Goal: Navigation & Orientation: Find specific page/section

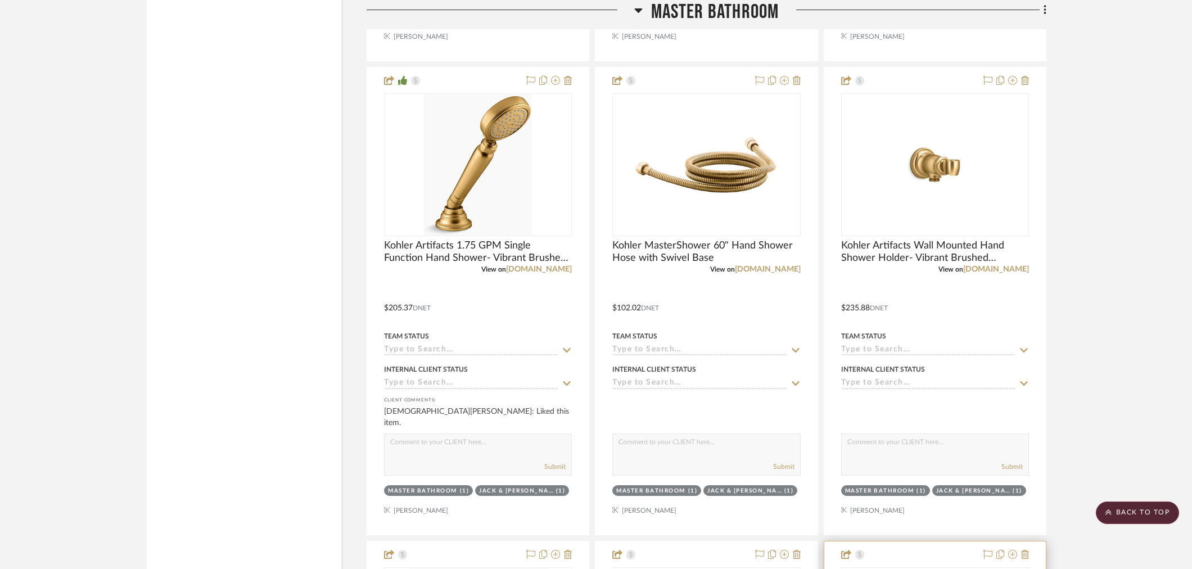
scroll to position [2685, 0]
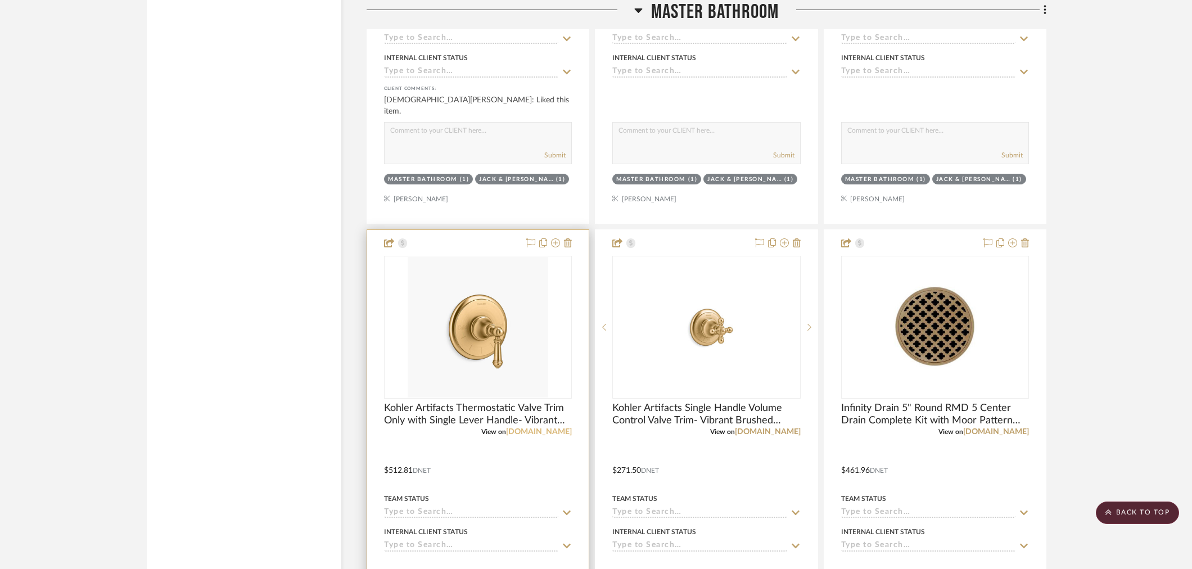
click at [547, 429] on link "fergusonhome.com" at bounding box center [539, 432] width 66 height 8
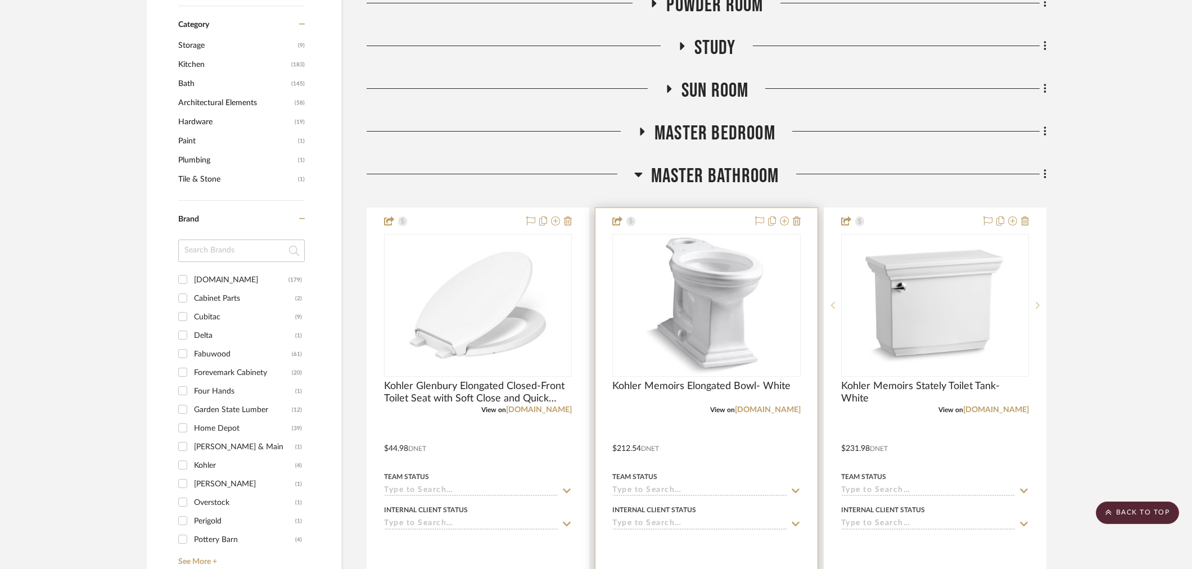
scroll to position [499, 0]
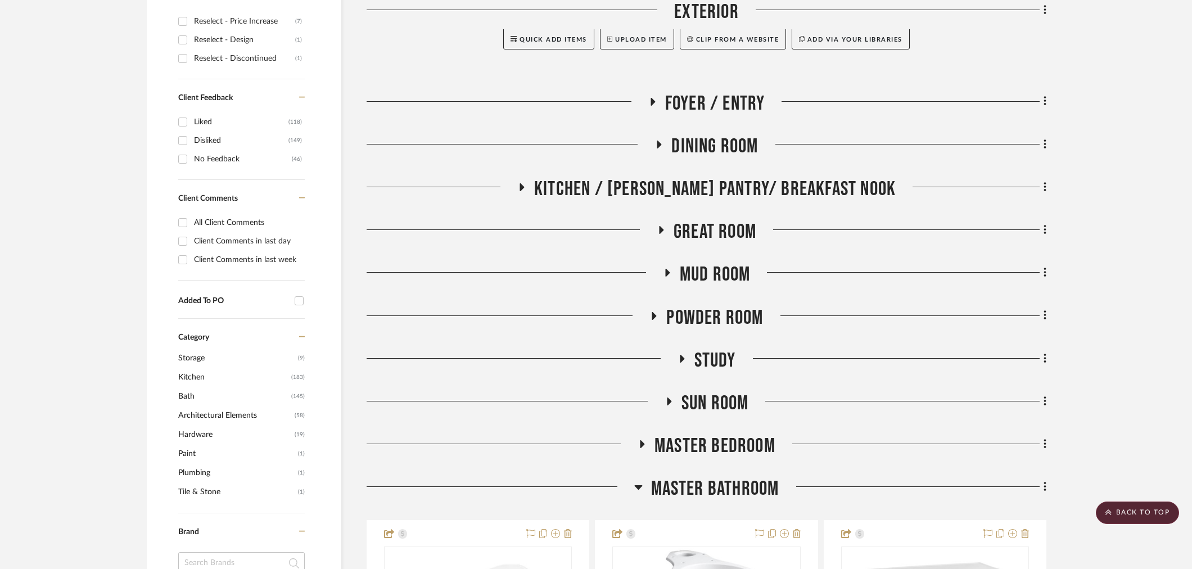
click at [651, 485] on span "Master Bathroom" at bounding box center [715, 489] width 128 height 24
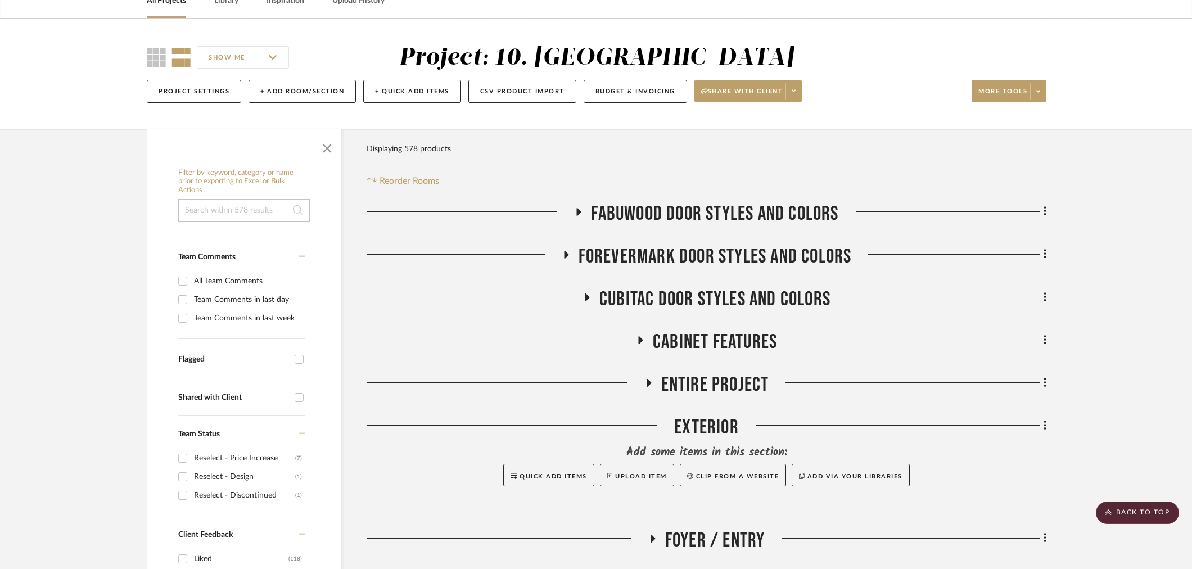
scroll to position [0, 0]
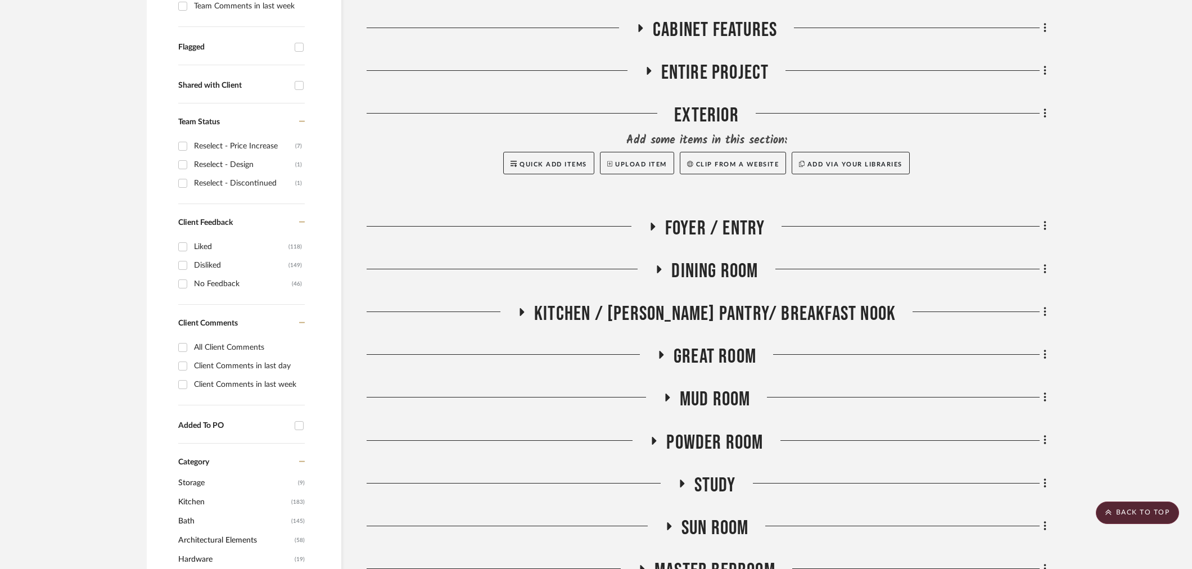
click at [676, 318] on span "Kitchen / [PERSON_NAME] Pantry/ Breakfast Nook" at bounding box center [714, 314] width 361 height 24
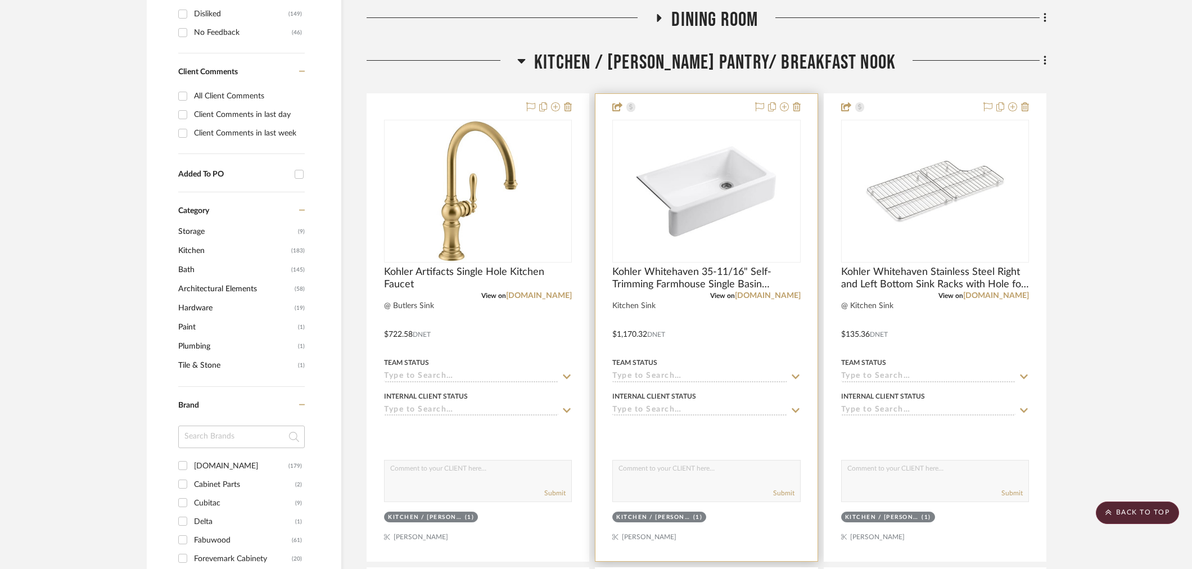
scroll to position [560, 0]
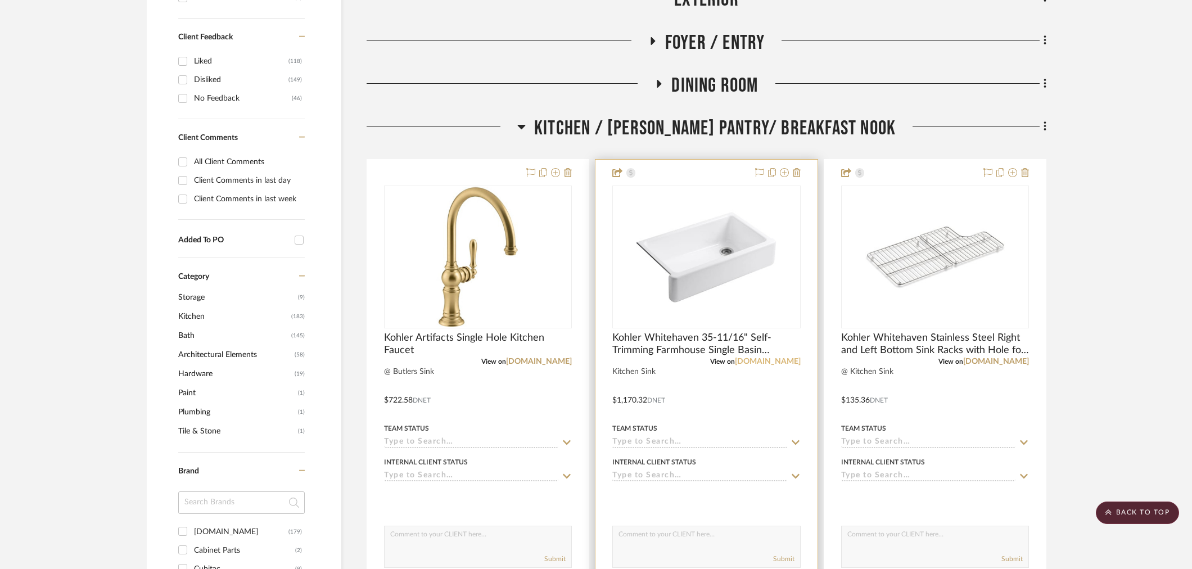
click at [791, 361] on link "[DOMAIN_NAME]" at bounding box center [768, 362] width 66 height 8
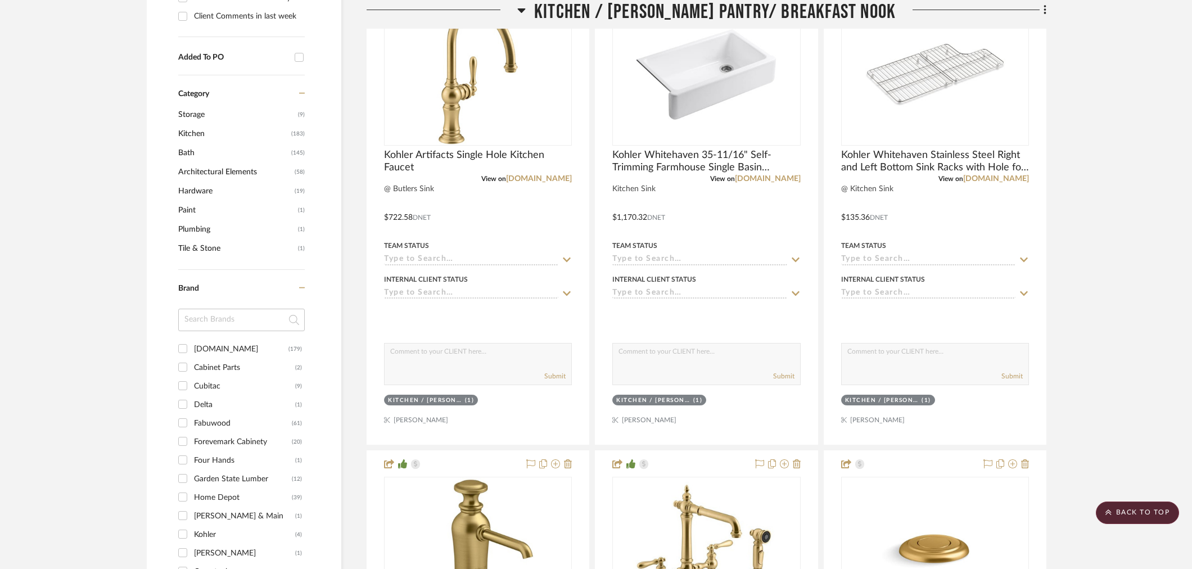
scroll to position [1058, 0]
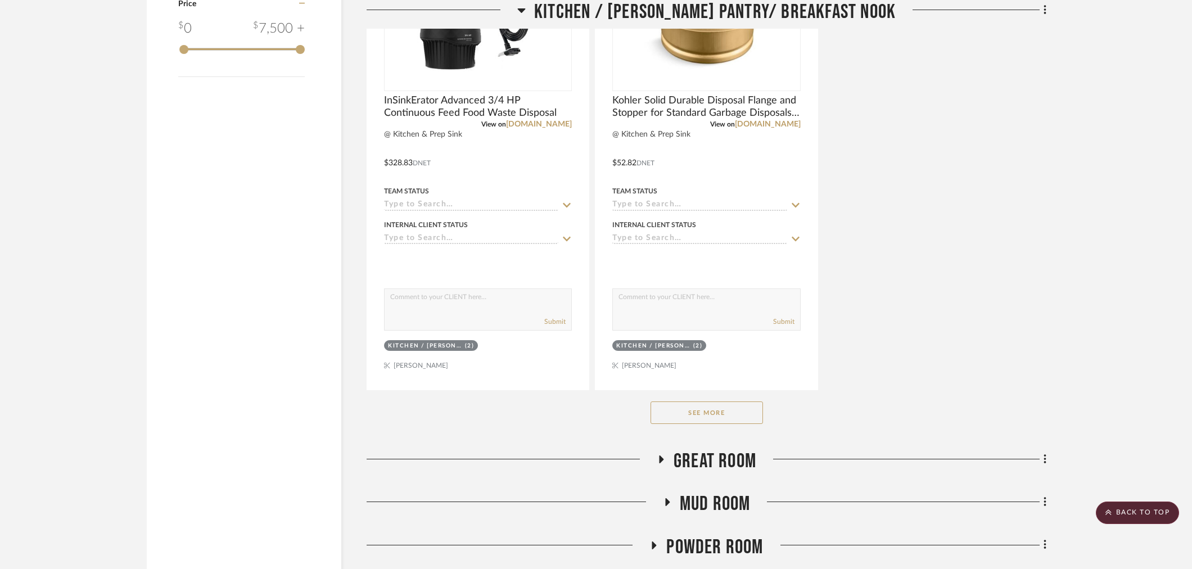
click at [734, 411] on button "See More" at bounding box center [706, 412] width 112 height 22
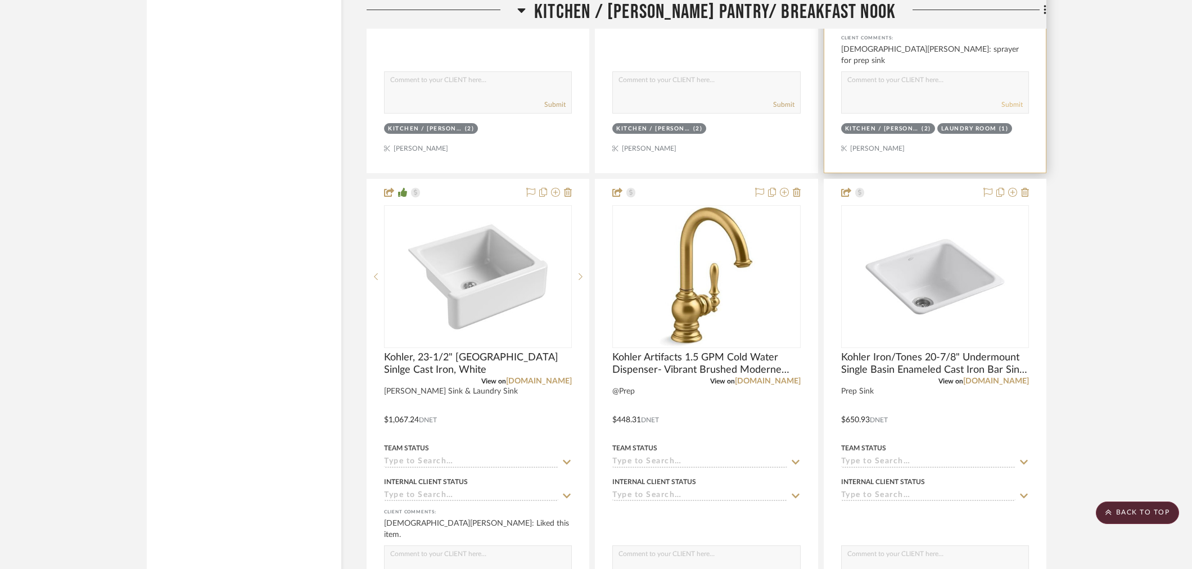
scroll to position [1994, 0]
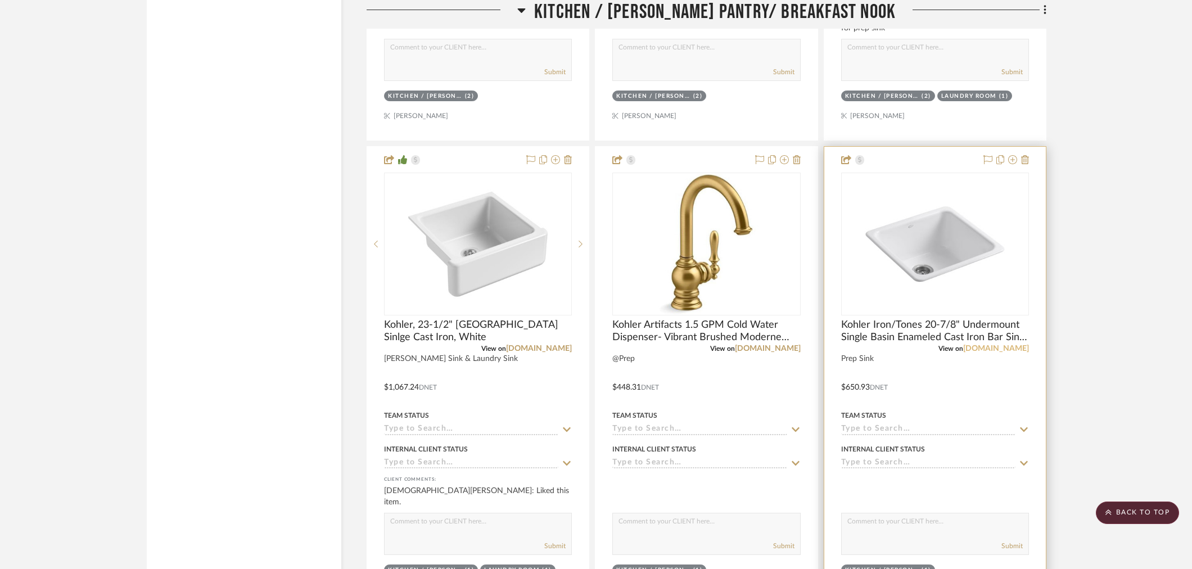
click at [1021, 349] on link "[DOMAIN_NAME]" at bounding box center [996, 349] width 66 height 8
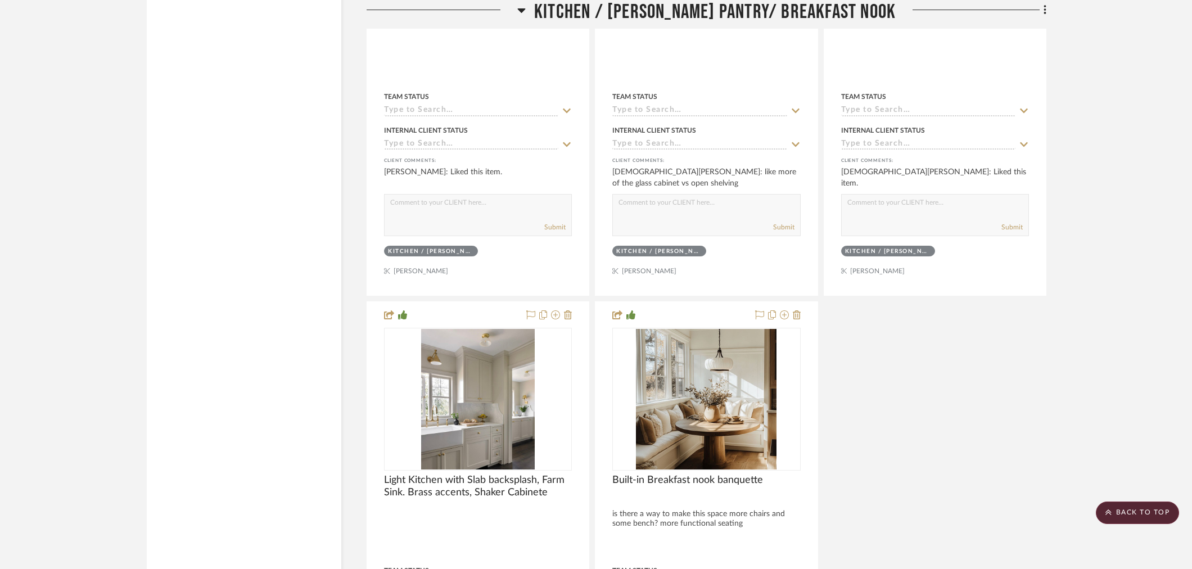
scroll to position [2931, 0]
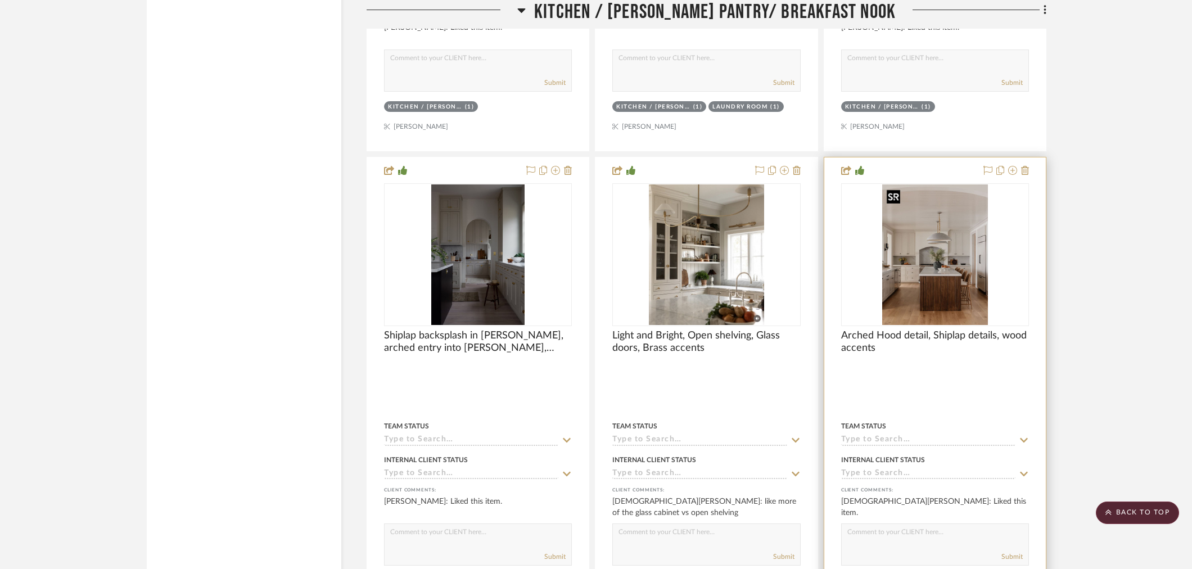
click at [0, 0] on img at bounding box center [0, 0] width 0 height 0
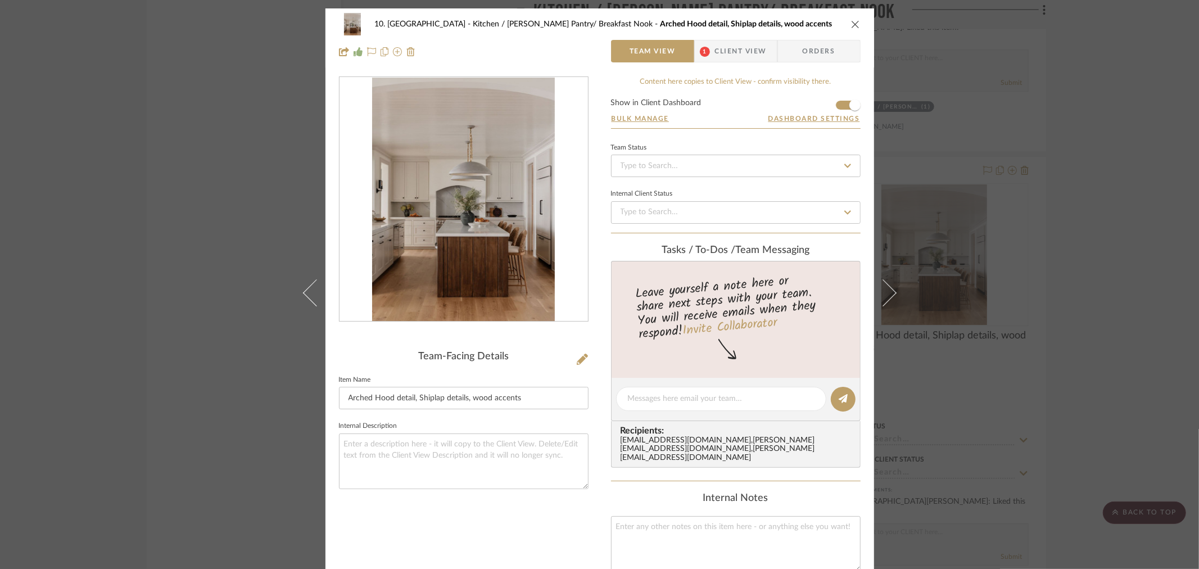
click at [503, 217] on img "0" at bounding box center [463, 200] width 183 height 244
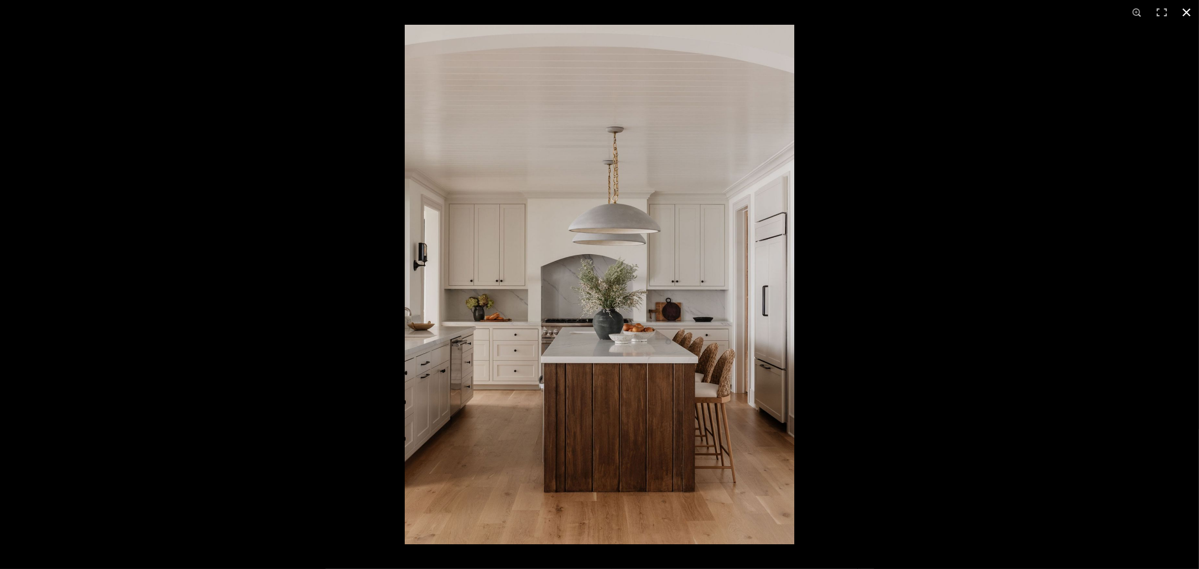
click at [985, 311] on div at bounding box center [1004, 309] width 1199 height 569
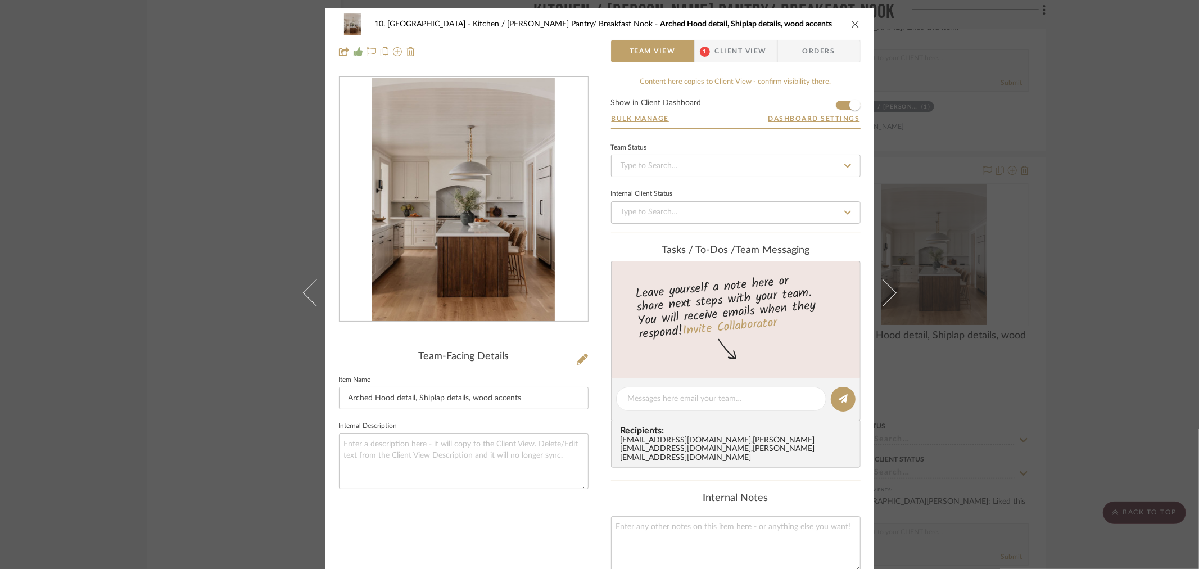
click at [177, 355] on div "10. Vignola Kitchen / Butler's Pantry/ Breakfast Nook Arched Hood detail, Shipl…" at bounding box center [599, 284] width 1199 height 569
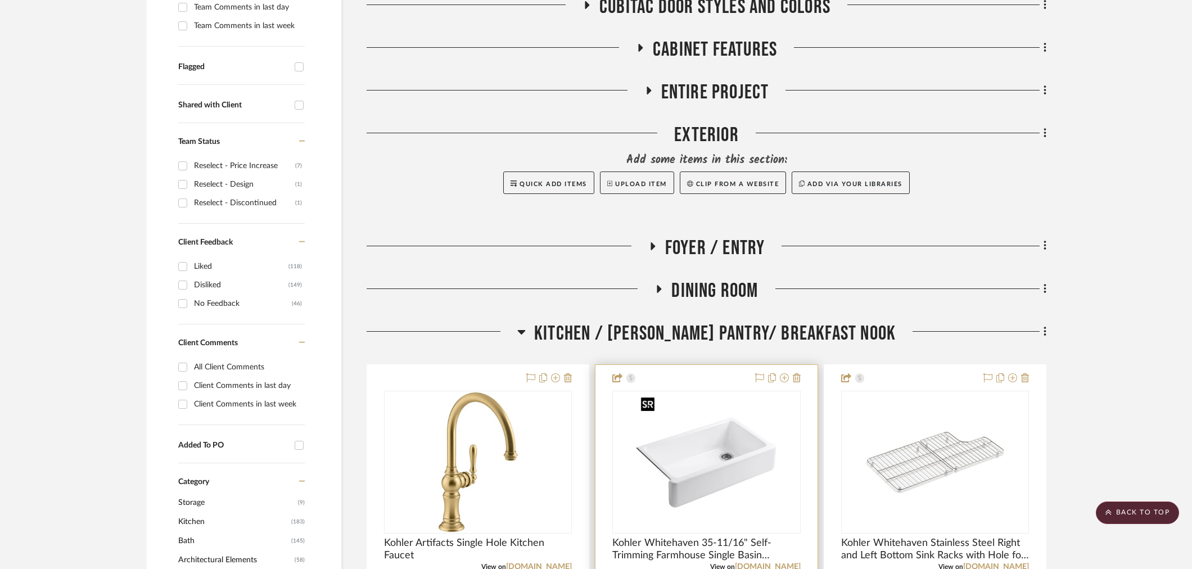
scroll to position [371, 0]
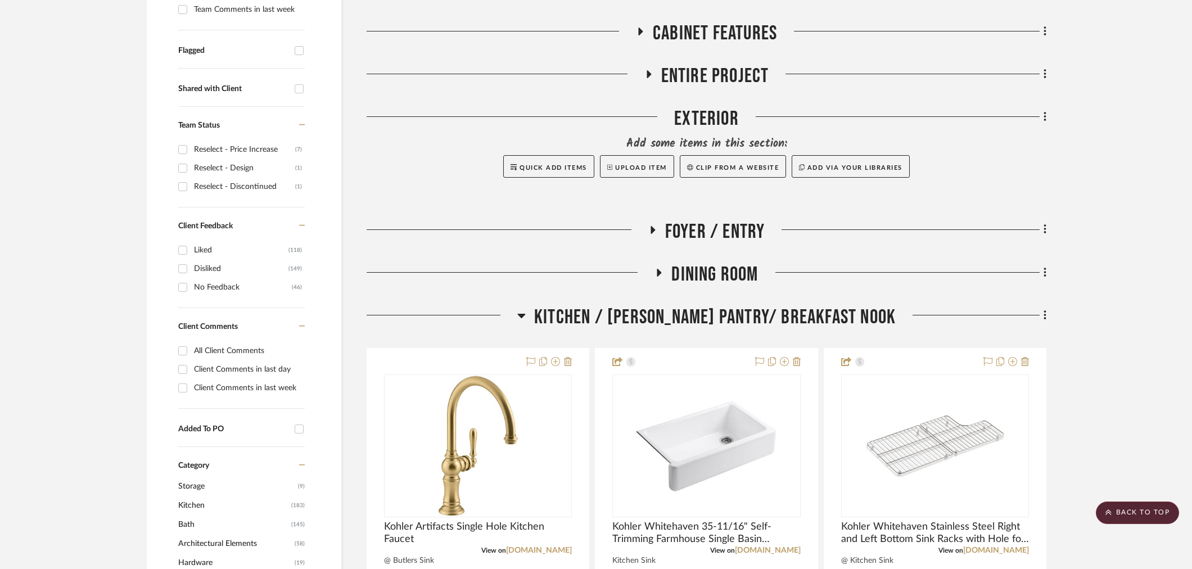
click at [676, 305] on span "Kitchen / Butler's Pantry/ Breakfast Nook" at bounding box center [714, 317] width 361 height 24
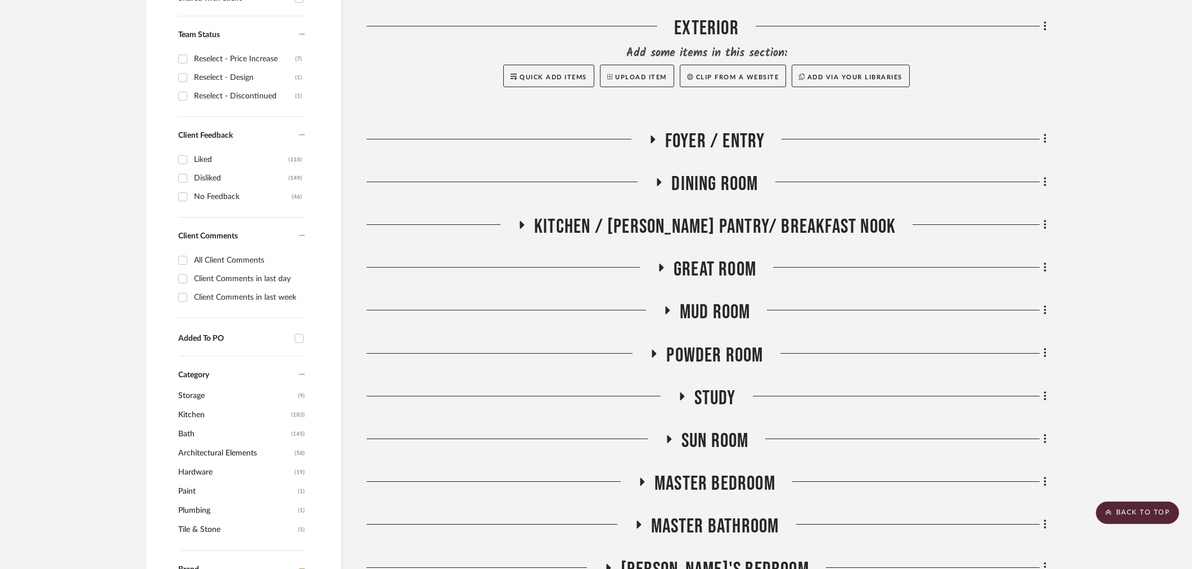
scroll to position [496, 0]
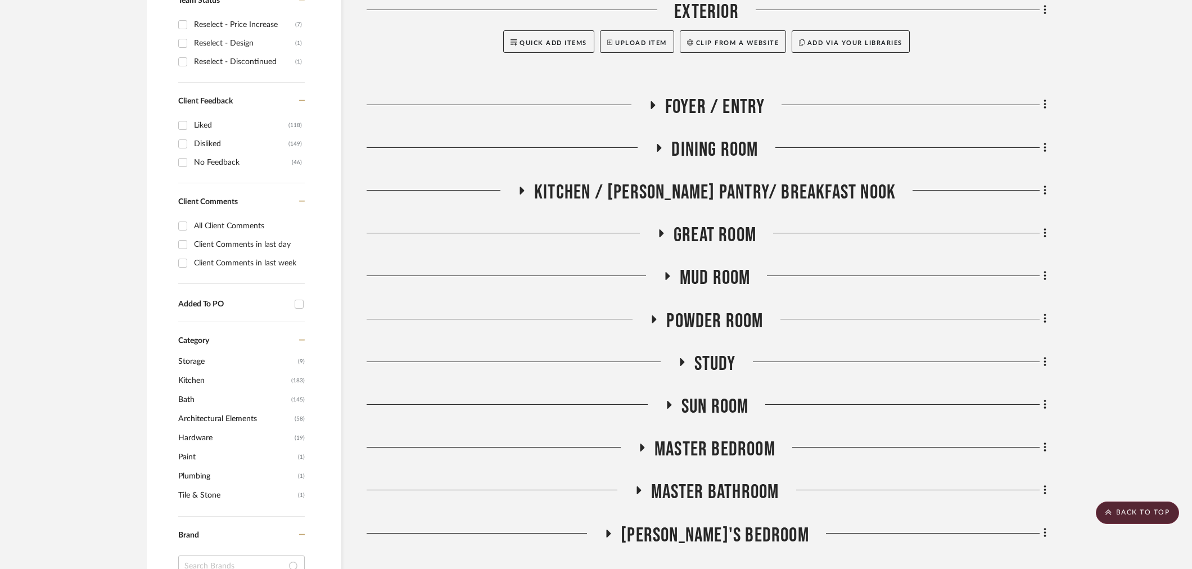
click at [705, 496] on span "Master Bathroom" at bounding box center [715, 492] width 128 height 24
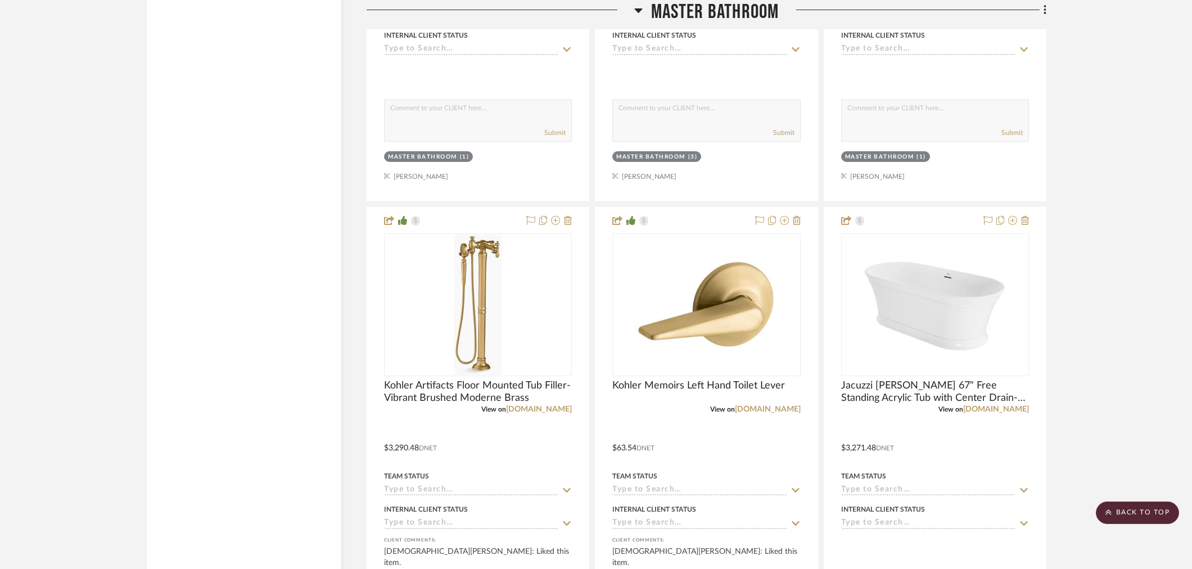
scroll to position [2807, 0]
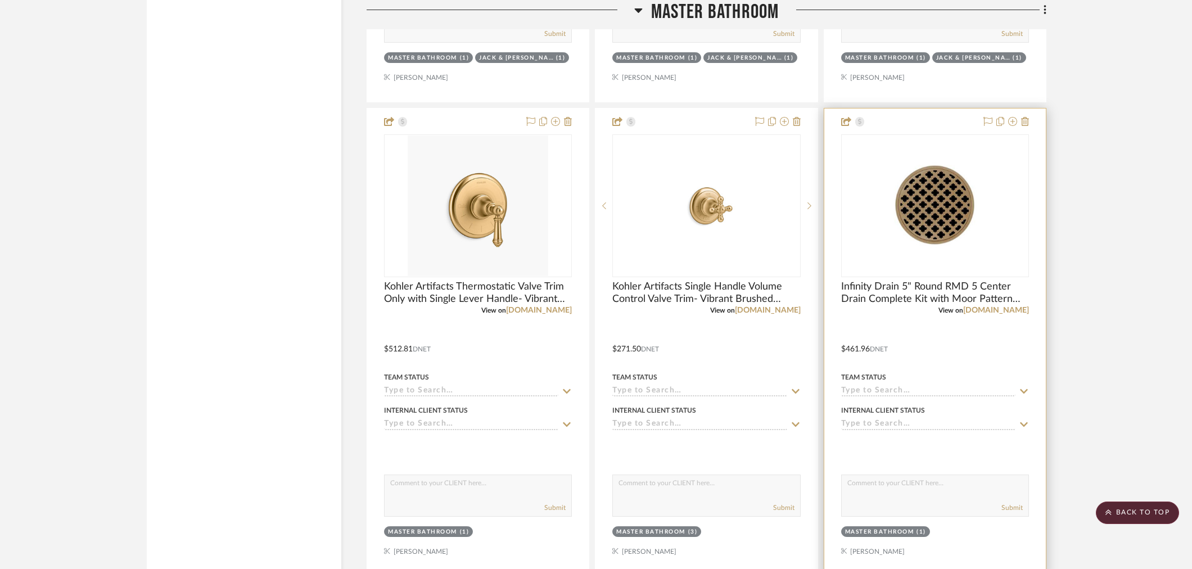
click at [1014, 313] on div "View on build.com" at bounding box center [935, 310] width 188 height 10
click at [1015, 306] on link "[DOMAIN_NAME]" at bounding box center [996, 310] width 66 height 8
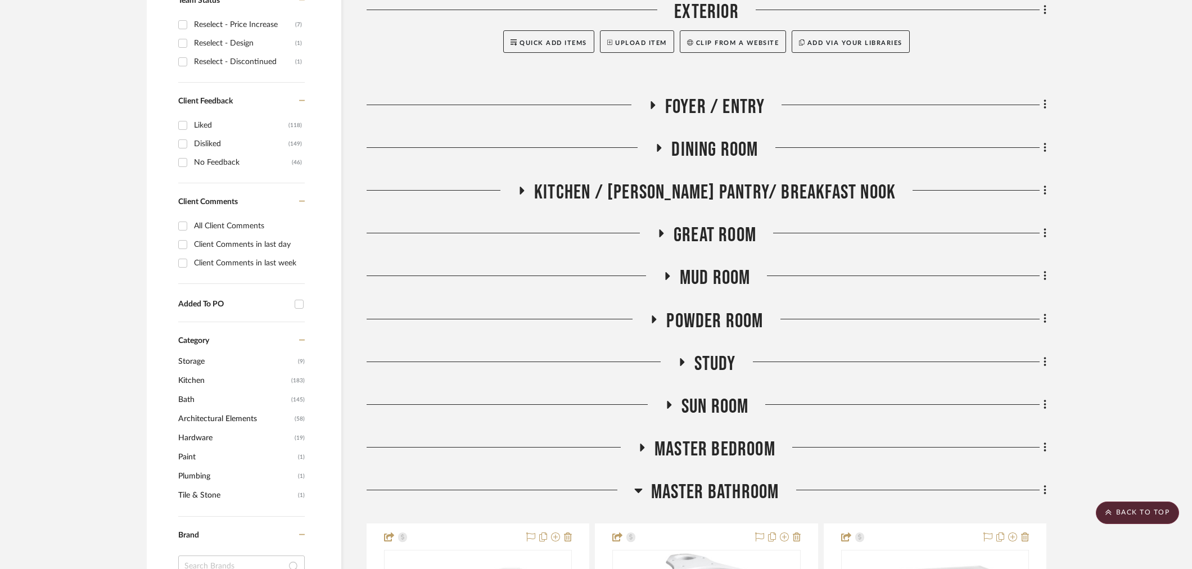
click at [724, 486] on span "Master Bathroom" at bounding box center [715, 492] width 128 height 24
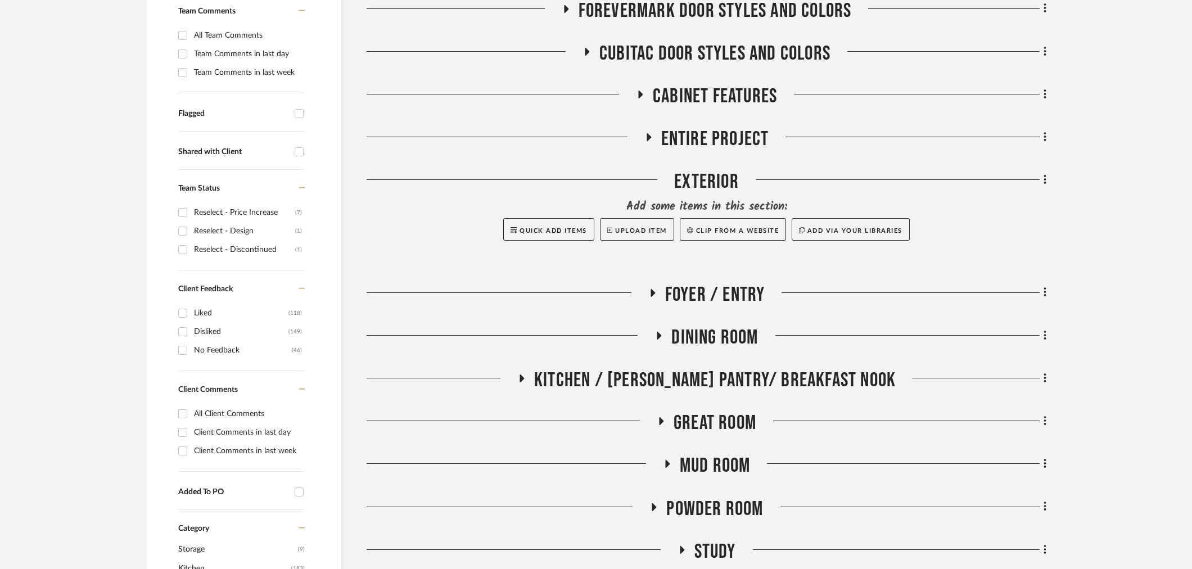
click at [710, 375] on span "Kitchen / Butler's Pantry/ Breakfast Nook" at bounding box center [714, 380] width 361 height 24
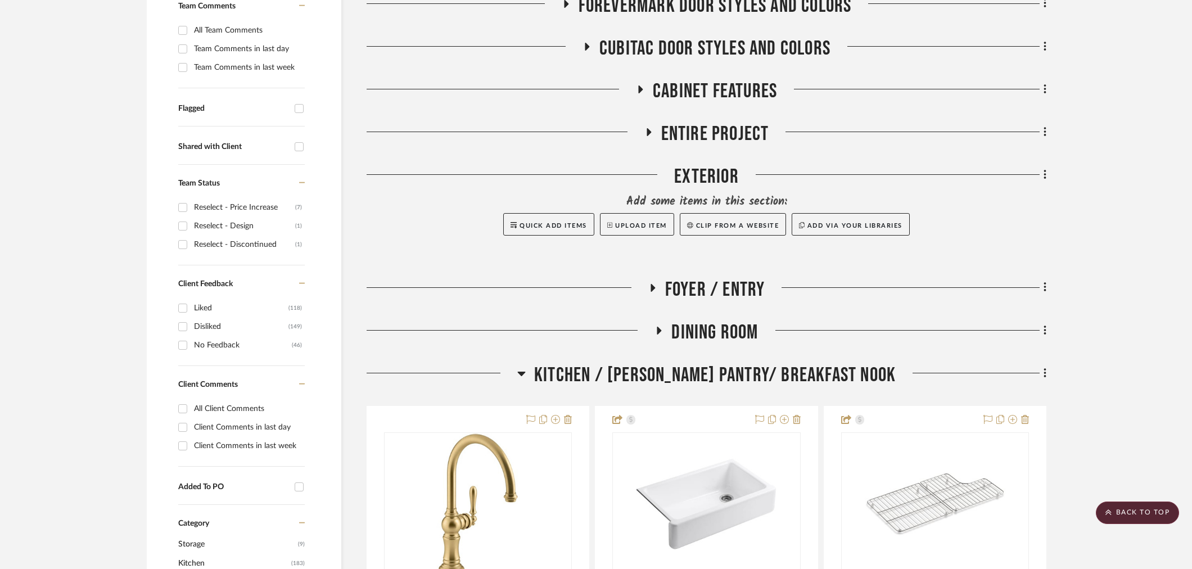
scroll to position [683, 0]
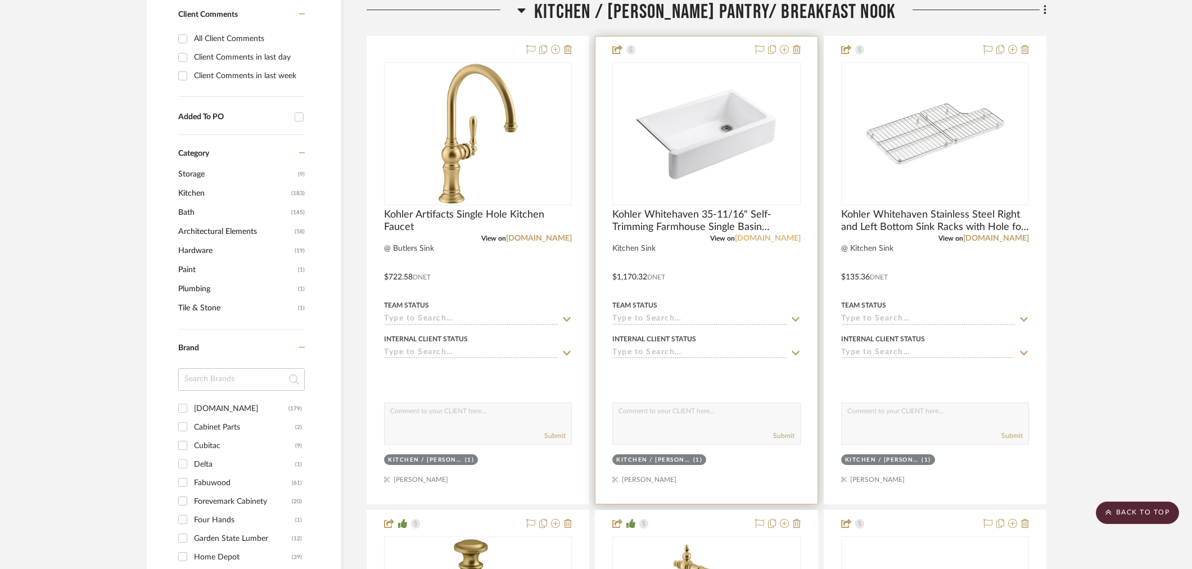
click at [773, 237] on link "[DOMAIN_NAME]" at bounding box center [768, 238] width 66 height 8
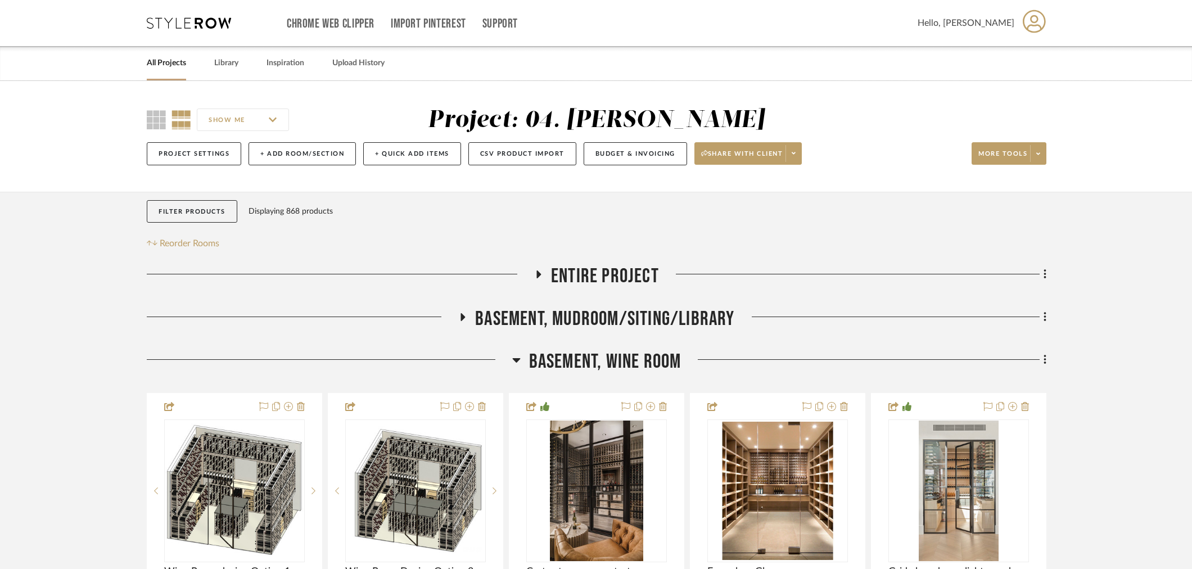
click at [175, 64] on link "All Projects" at bounding box center [166, 63] width 39 height 15
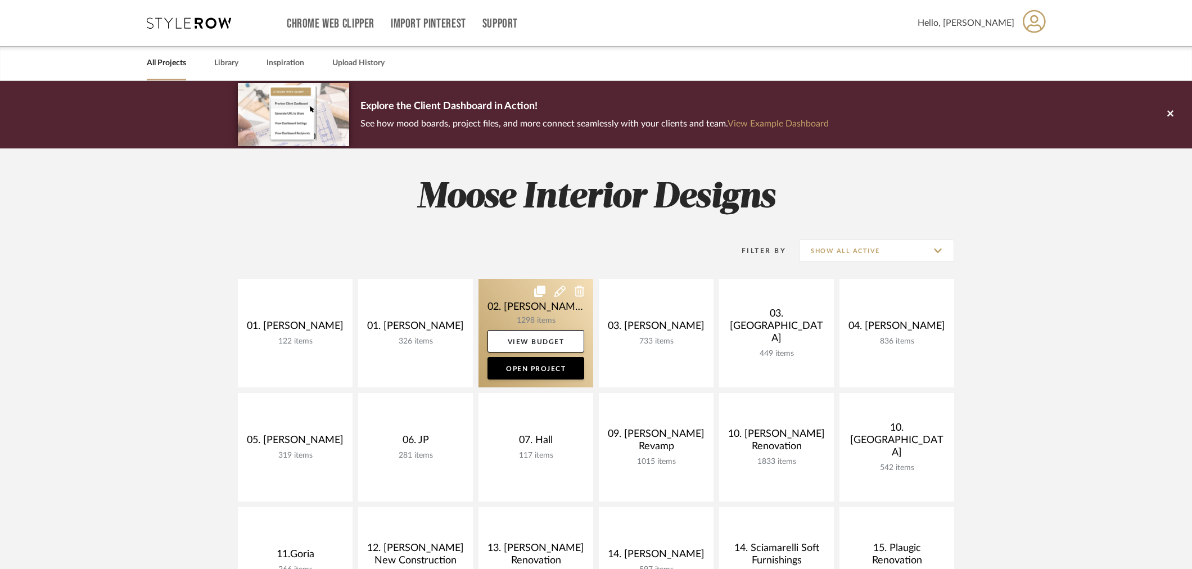
click at [527, 313] on link at bounding box center [535, 333] width 115 height 108
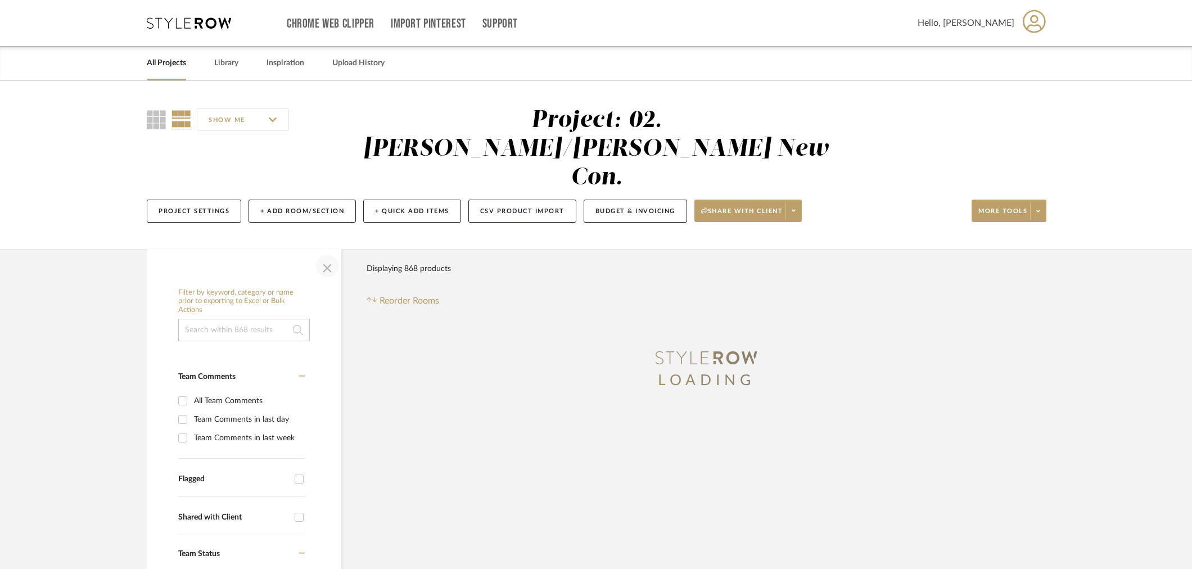
click at [318, 252] on span "button" at bounding box center [327, 265] width 27 height 27
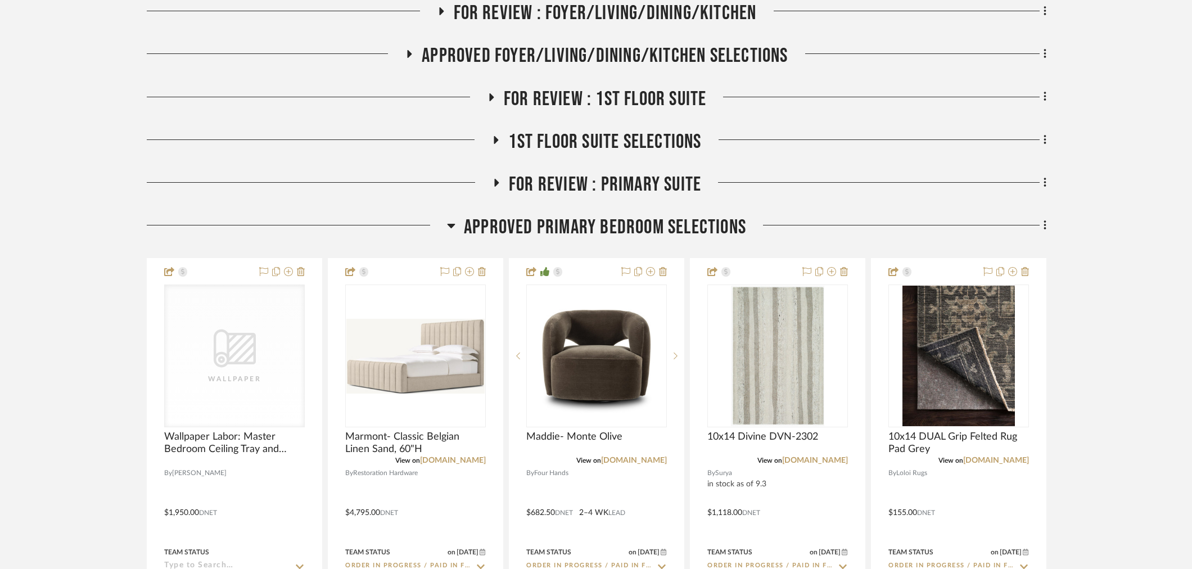
scroll to position [374, 0]
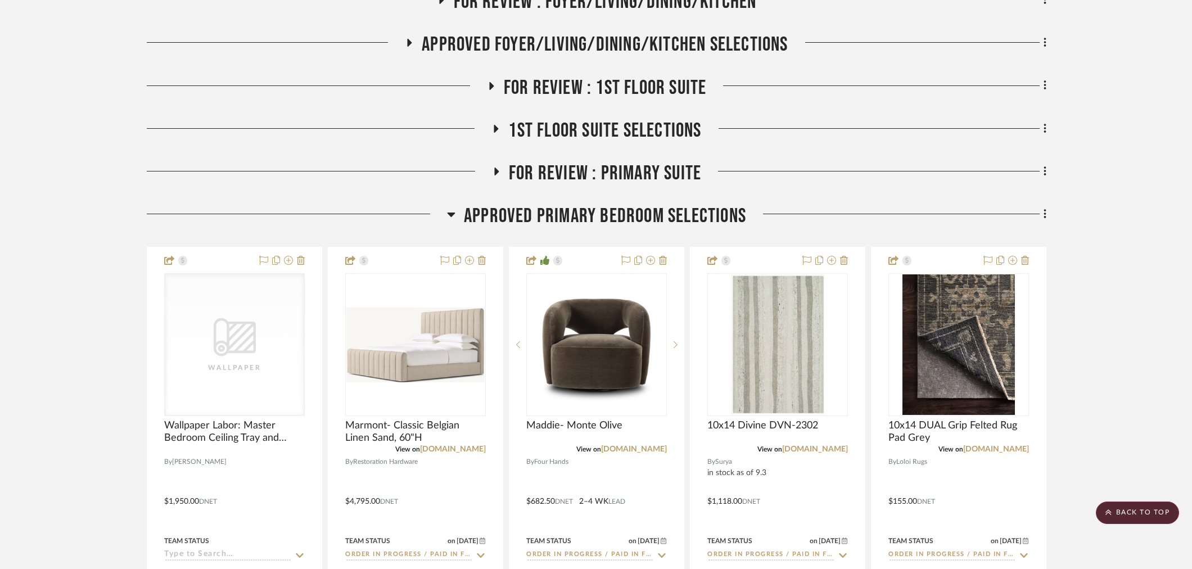
click at [644, 204] on span "Approved Primary Bedroom Selections" at bounding box center [605, 216] width 282 height 24
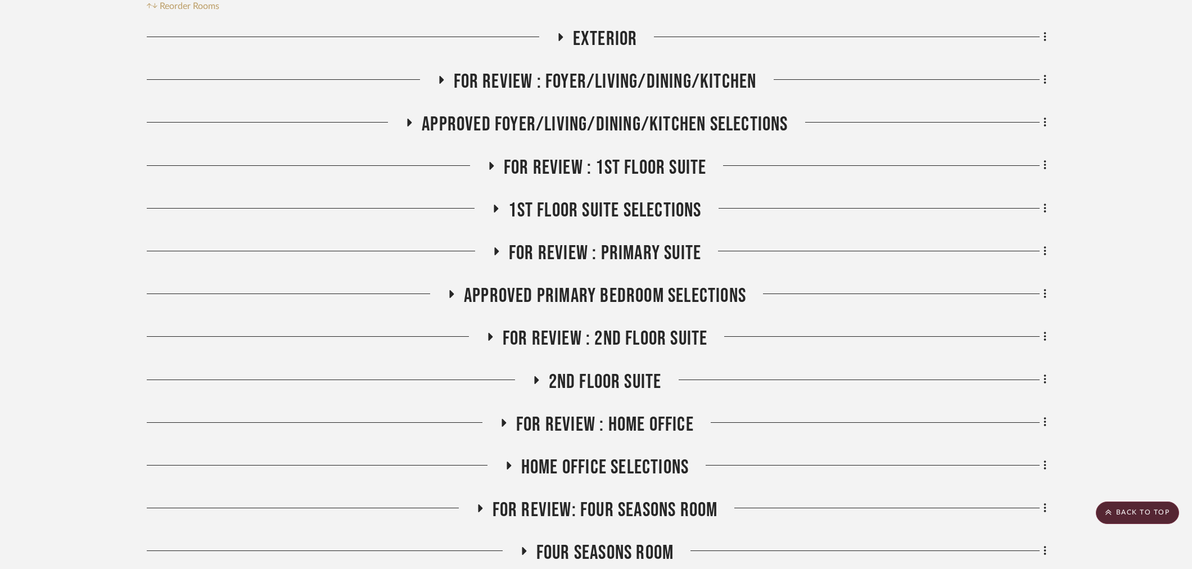
scroll to position [250, 0]
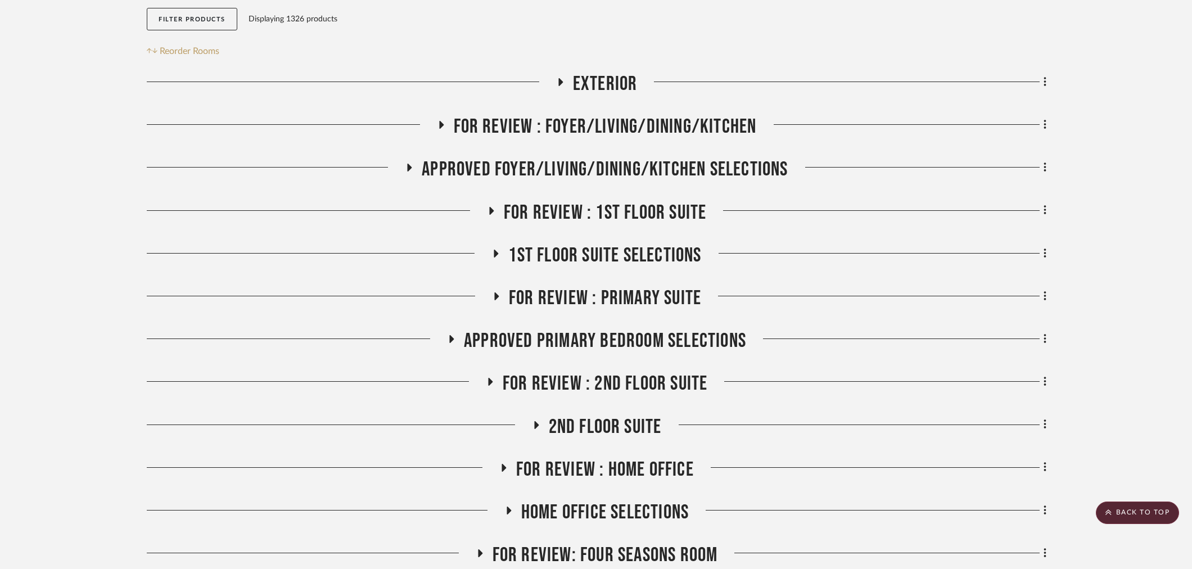
click at [627, 157] on span "APPROVED FOYER/LIVING/DINING/KITCHEN SELECTIONS" at bounding box center [605, 169] width 366 height 24
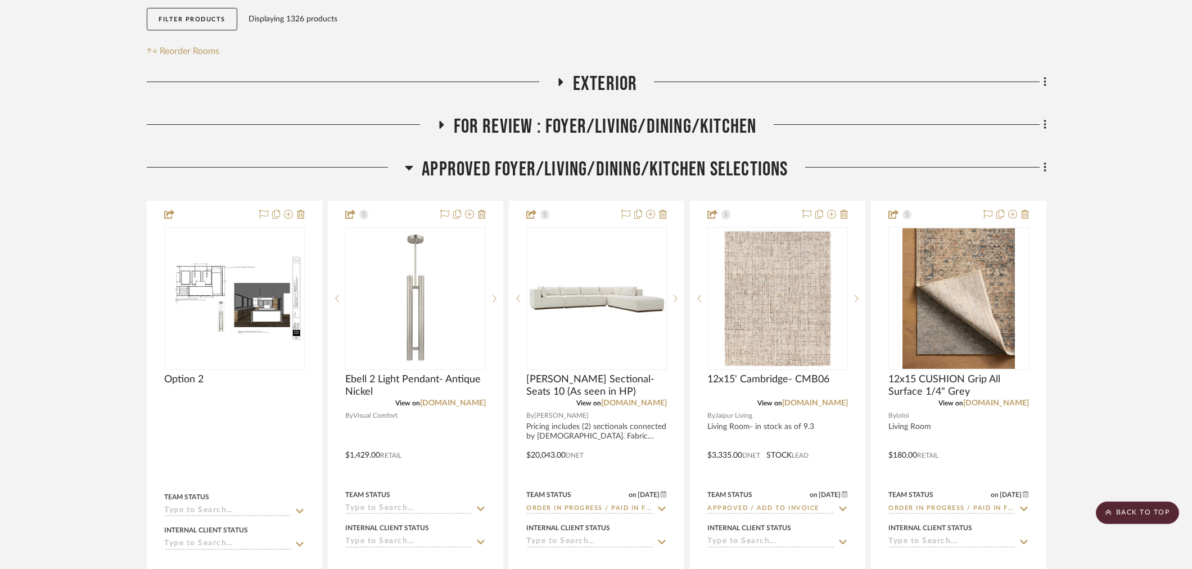
click at [627, 157] on span "APPROVED FOYER/LIVING/DINING/KITCHEN SELECTIONS" at bounding box center [605, 169] width 366 height 24
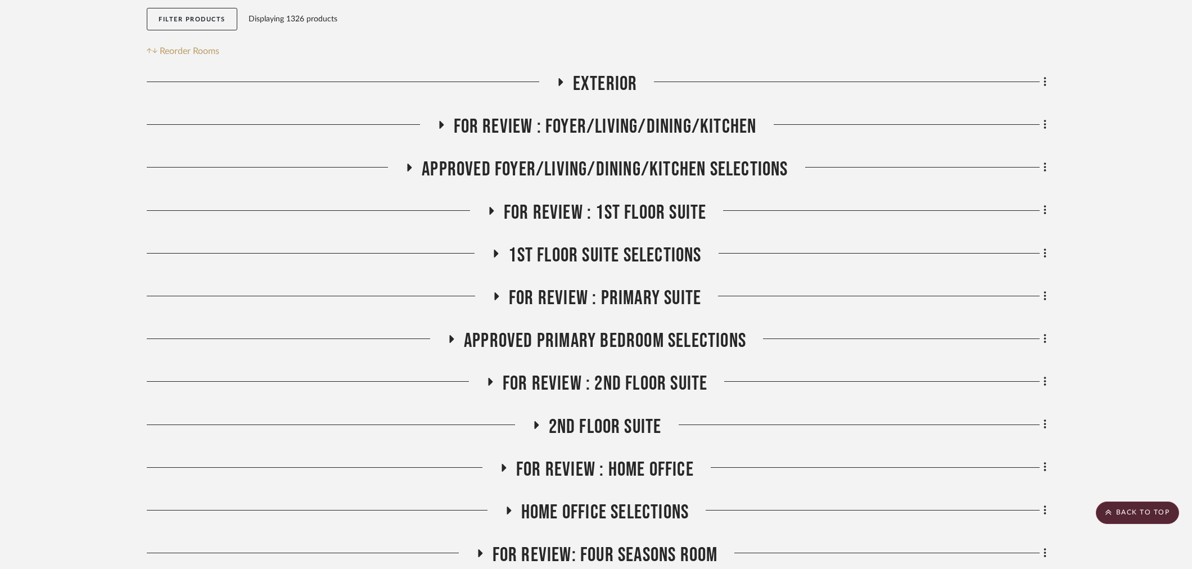
click at [627, 157] on span "APPROVED FOYER/LIVING/DINING/KITCHEN SELECTIONS" at bounding box center [605, 169] width 366 height 24
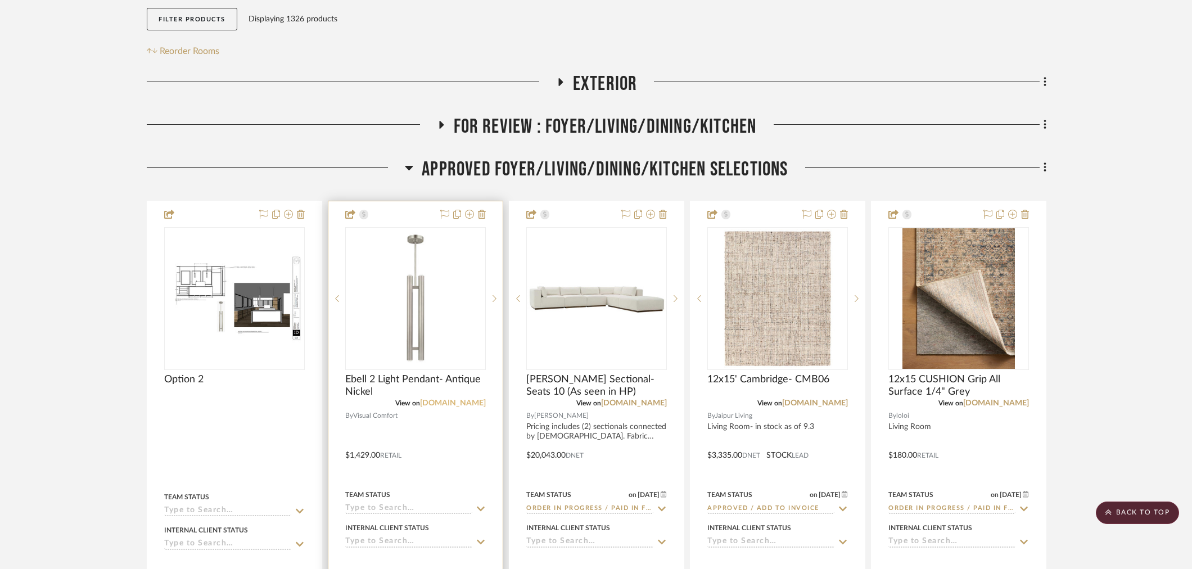
click at [460, 399] on link "[DOMAIN_NAME]" at bounding box center [453, 403] width 66 height 8
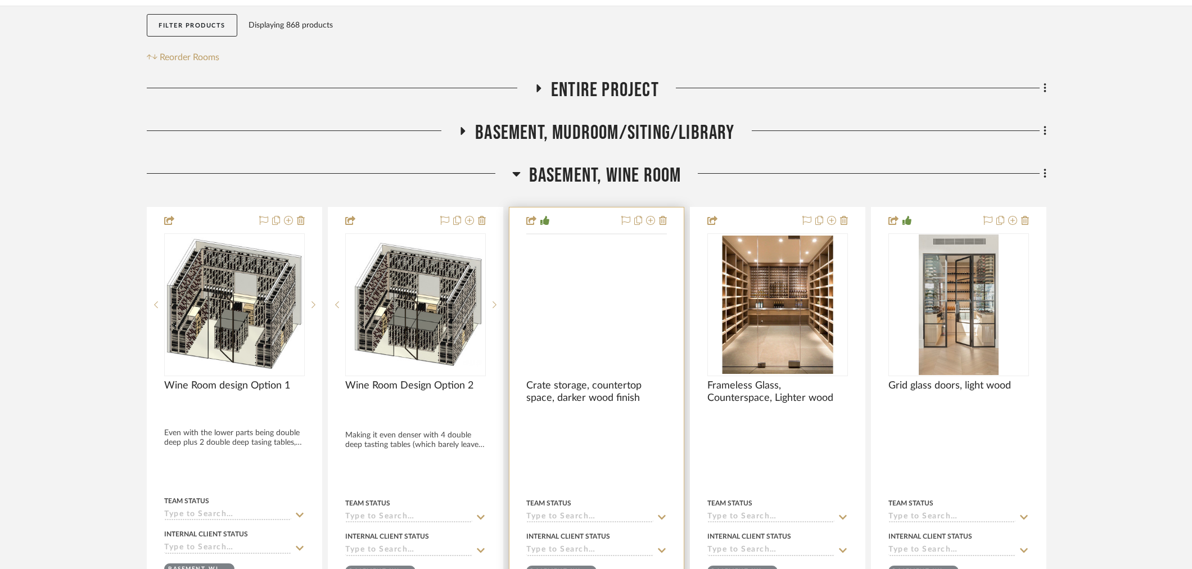
scroll to position [187, 0]
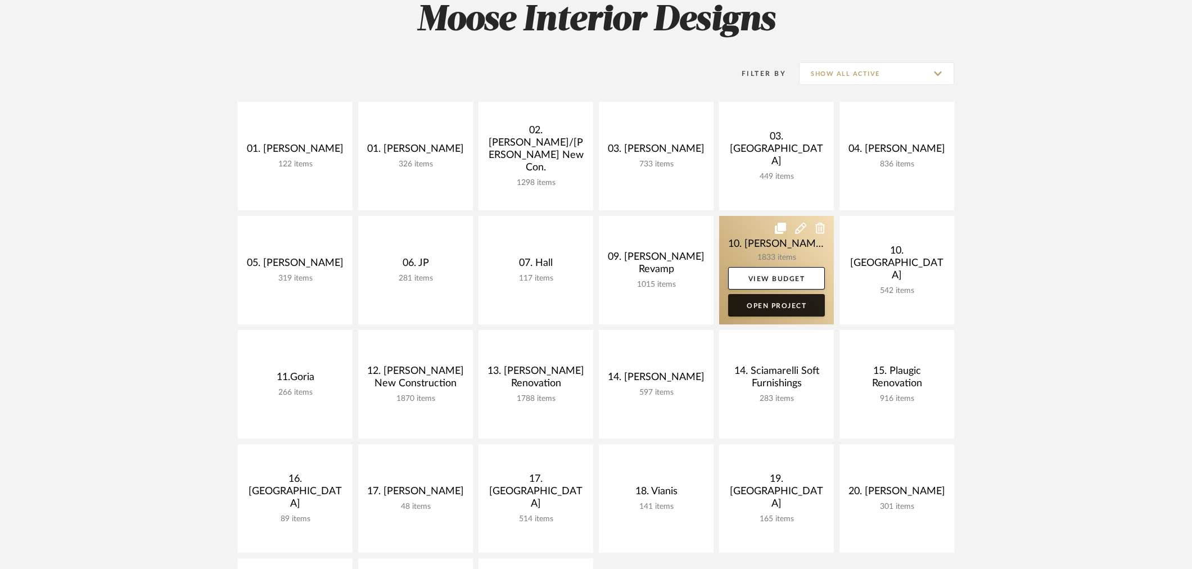
scroll to position [187, 0]
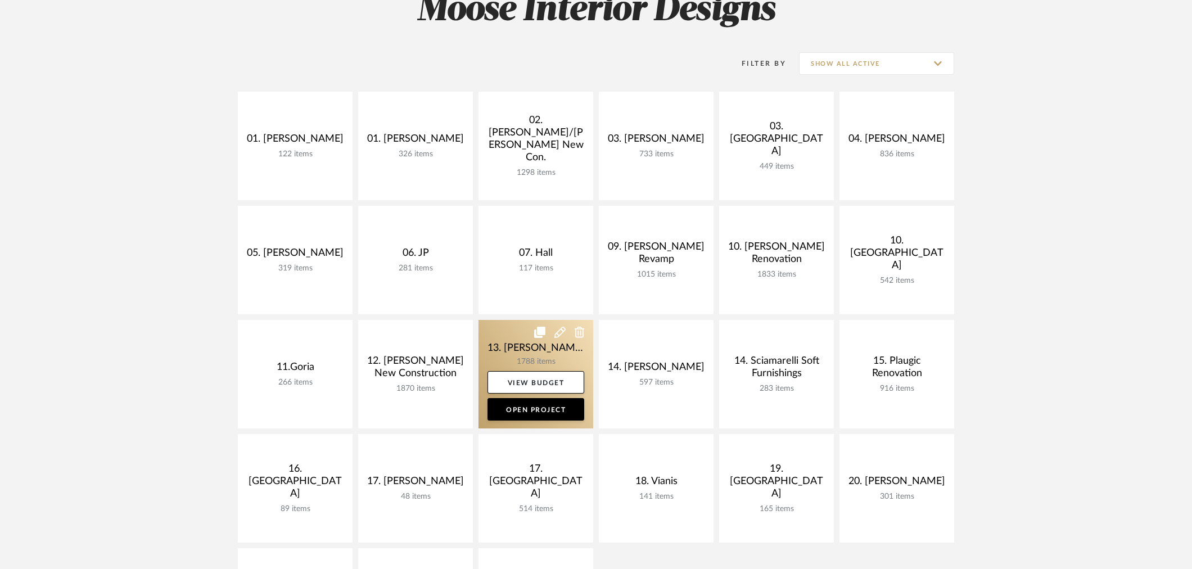
click at [555, 352] on link at bounding box center [535, 374] width 115 height 108
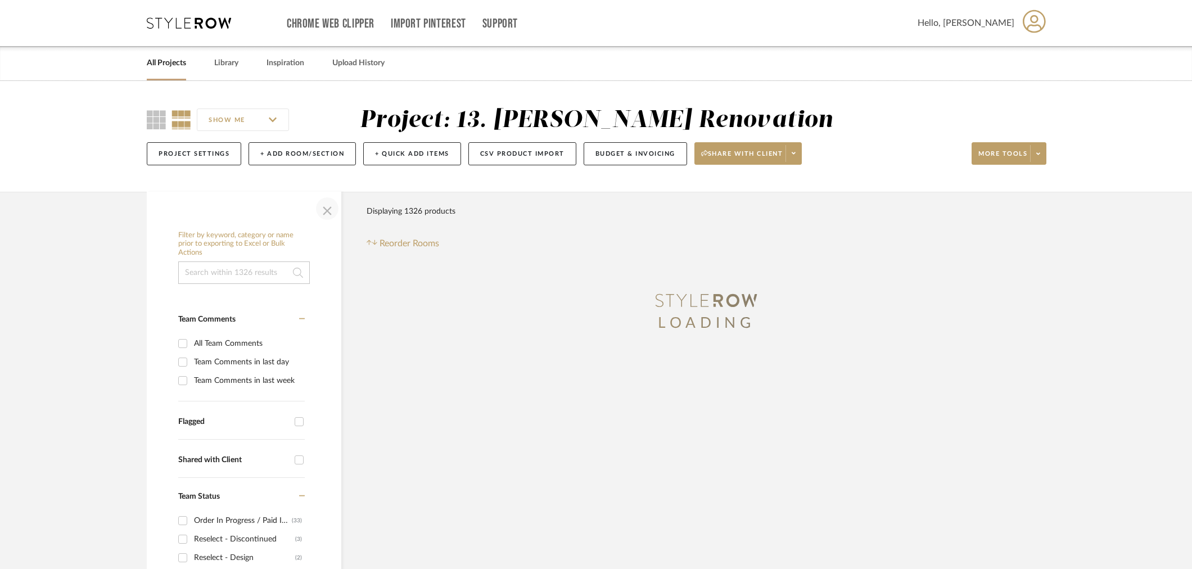
click at [332, 211] on span "button" at bounding box center [327, 208] width 27 height 27
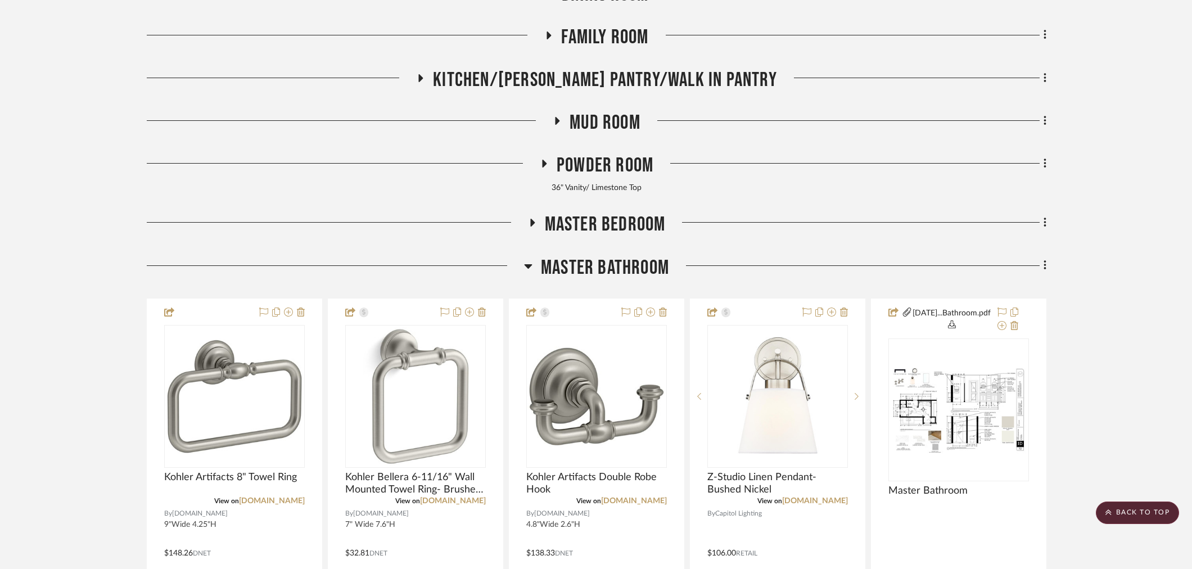
click at [603, 274] on span "Master Bathroom" at bounding box center [605, 268] width 128 height 24
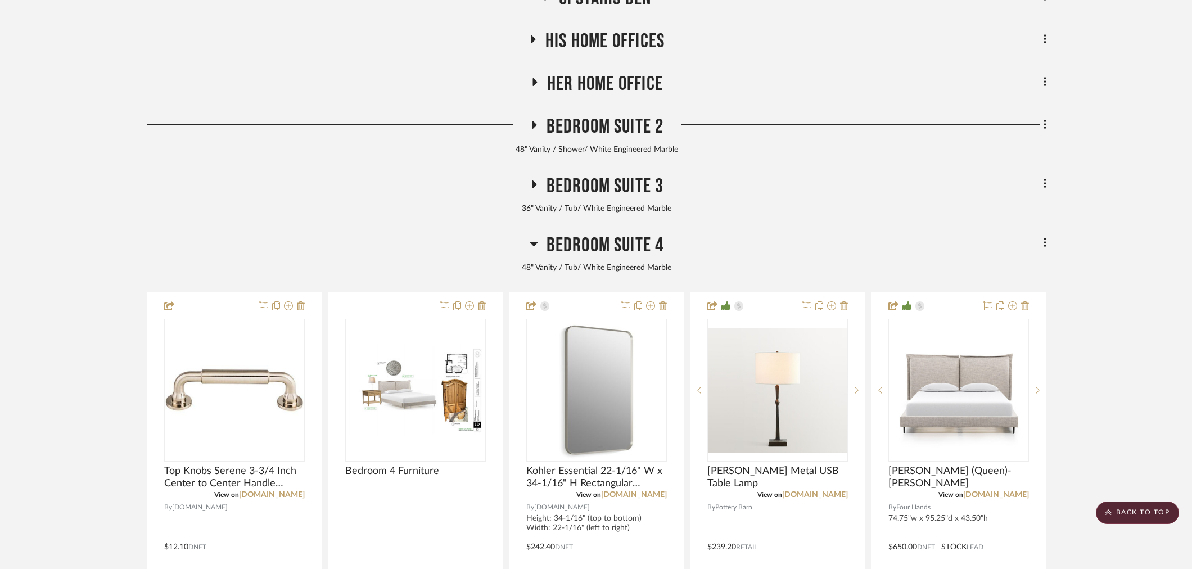
click at [605, 246] on span "Bedroom Suite 4" at bounding box center [604, 245] width 117 height 24
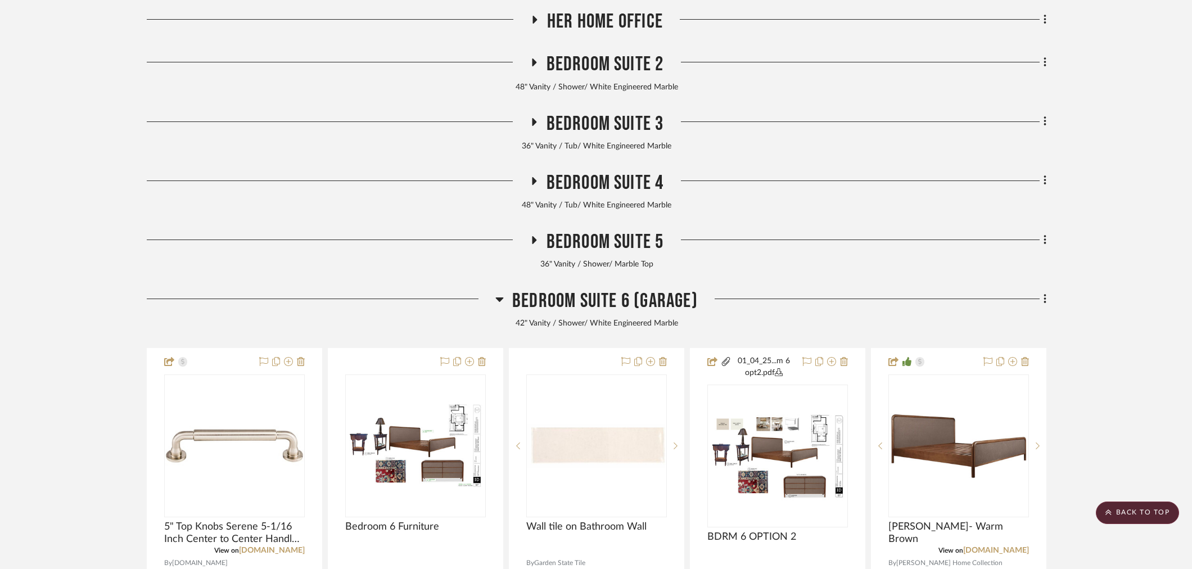
click at [604, 300] on span "Bedroom Suite 6 (Garage)" at bounding box center [604, 301] width 185 height 24
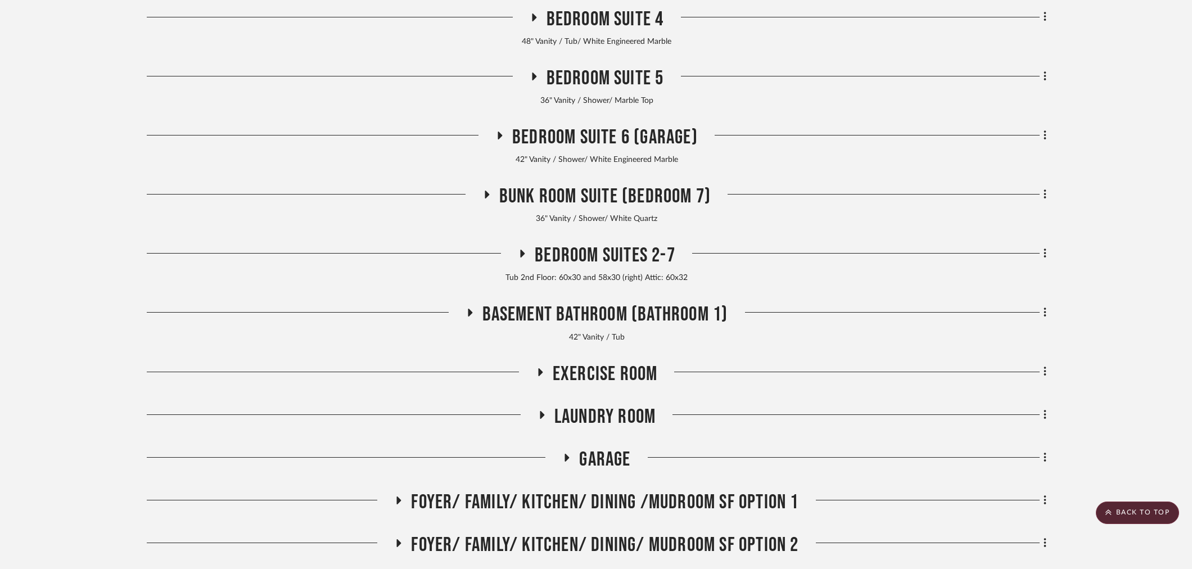
scroll to position [1187, 0]
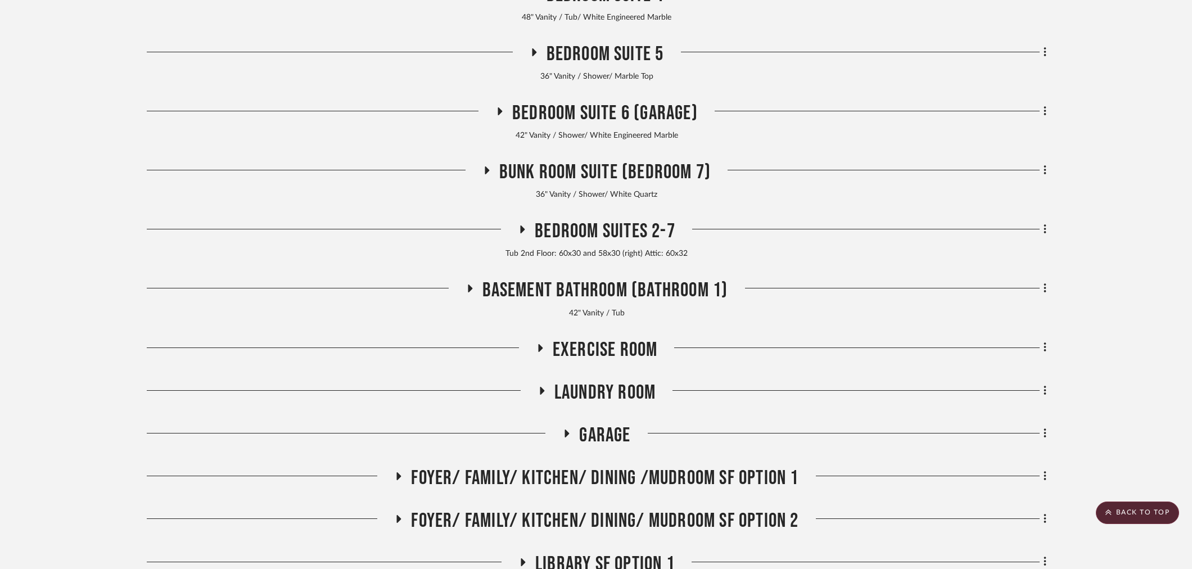
click at [589, 173] on span "Bunk Room Suite (Bedroom 7)" at bounding box center [604, 172] width 211 height 24
